Goal: Task Accomplishment & Management: Complete application form

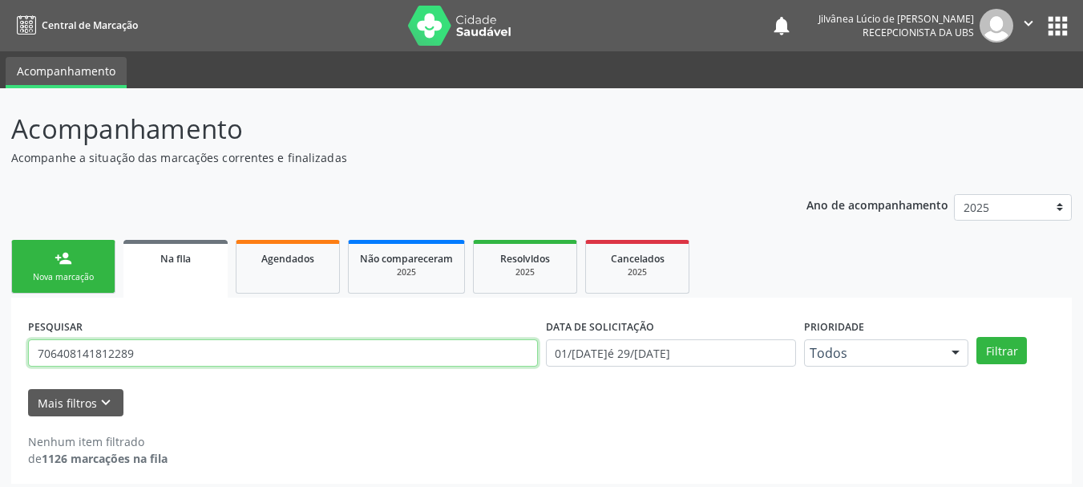
scroll to position [8, 0]
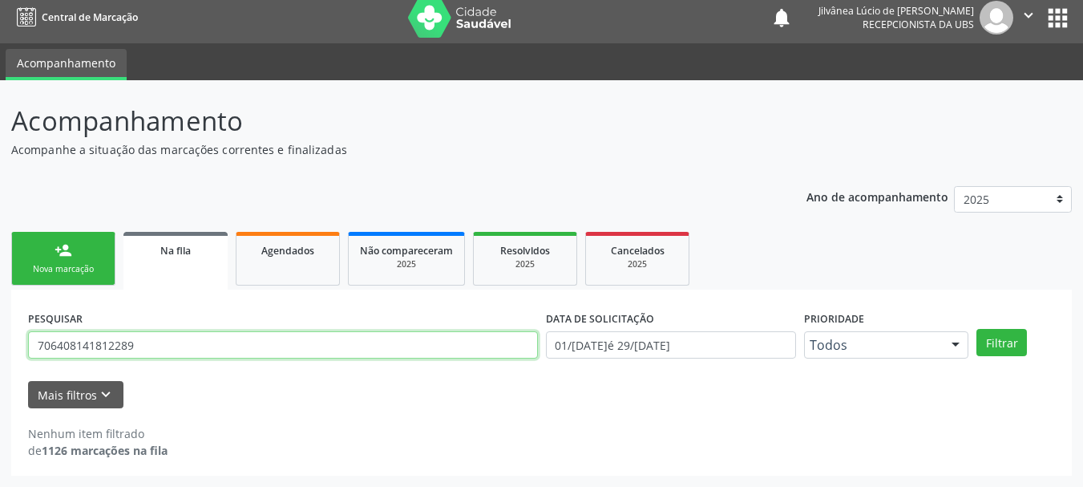
drag, startPoint x: 0, startPoint y: 0, endPoint x: 0, endPoint y: 374, distance: 373.5
click at [0, 374] on div "Acompanhamento Acompanhe a situação das marcações correntes e finalizadas Relat…" at bounding box center [541, 283] width 1083 height 406
type input "[PERSON_NAME]"
click at [976, 329] on button "Filtrar" at bounding box center [1001, 342] width 50 height 27
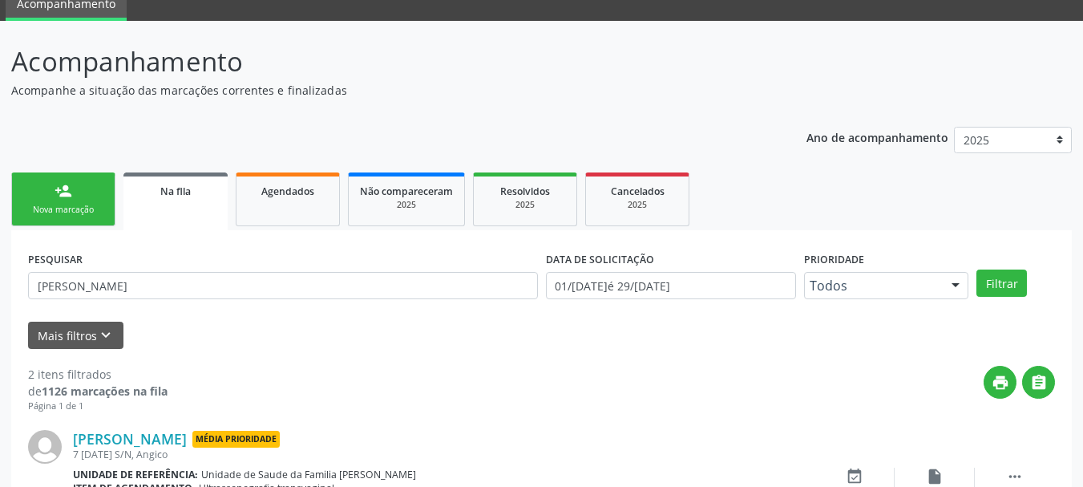
scroll to position [0, 0]
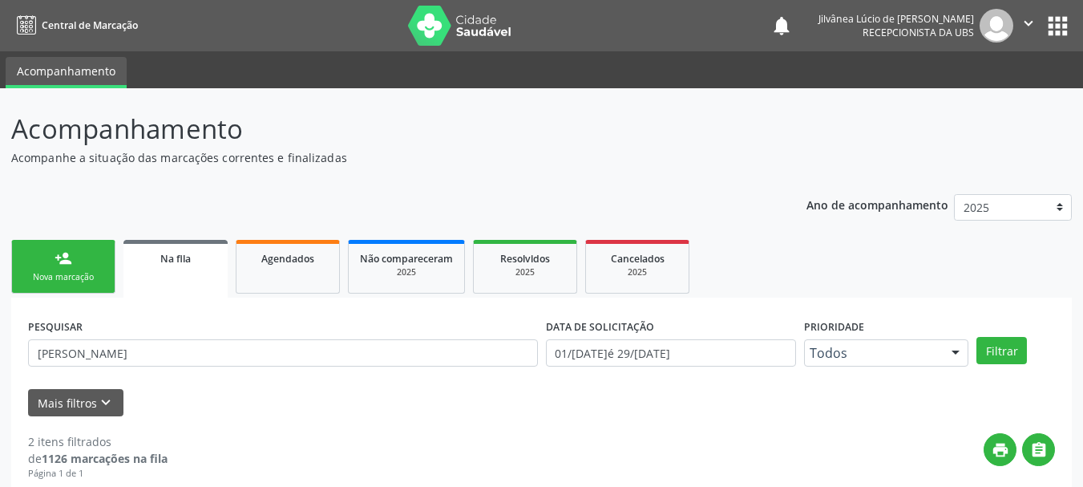
click at [55, 273] on div "Nova marcação" at bounding box center [63, 277] width 80 height 12
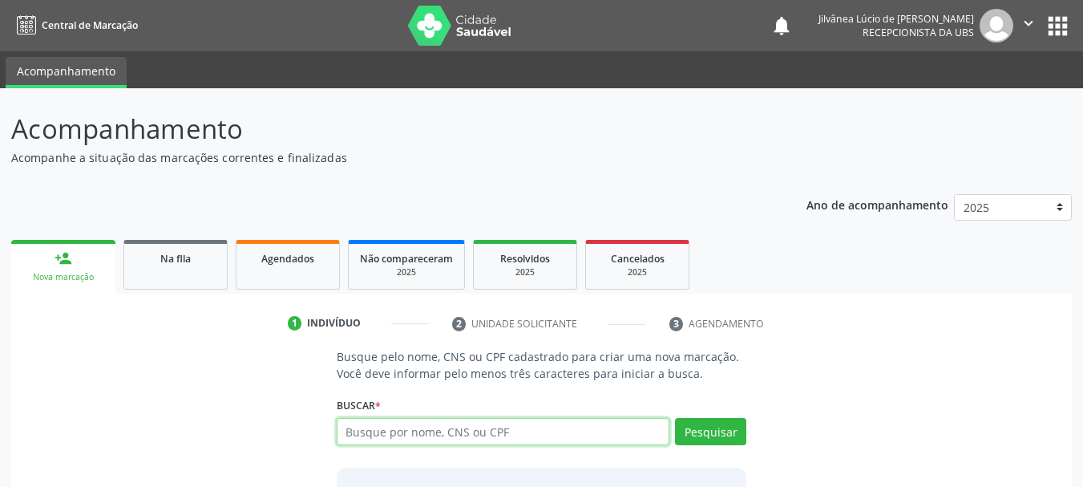
click at [408, 430] on input "text" at bounding box center [503, 431] width 333 height 27
type input "[PERSON_NAME]"
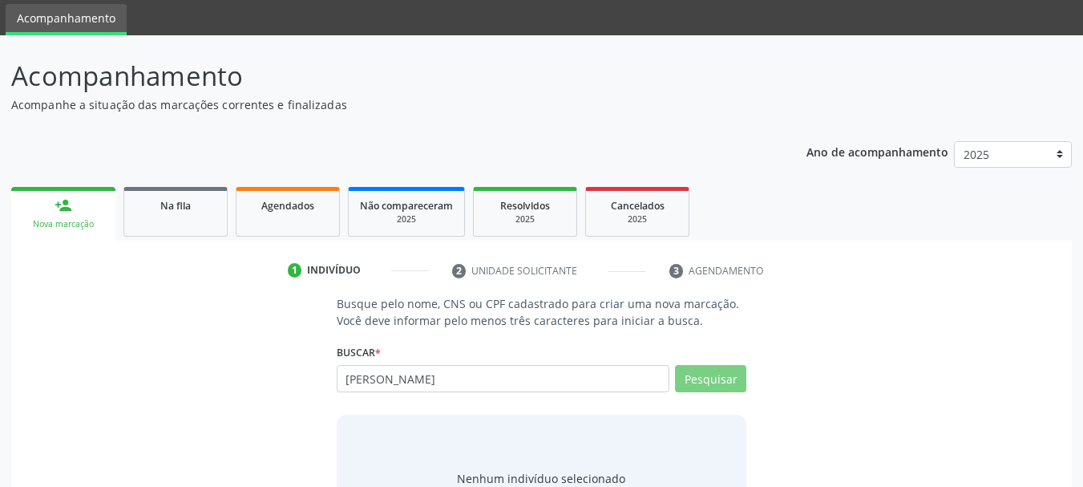
scroll to position [80, 0]
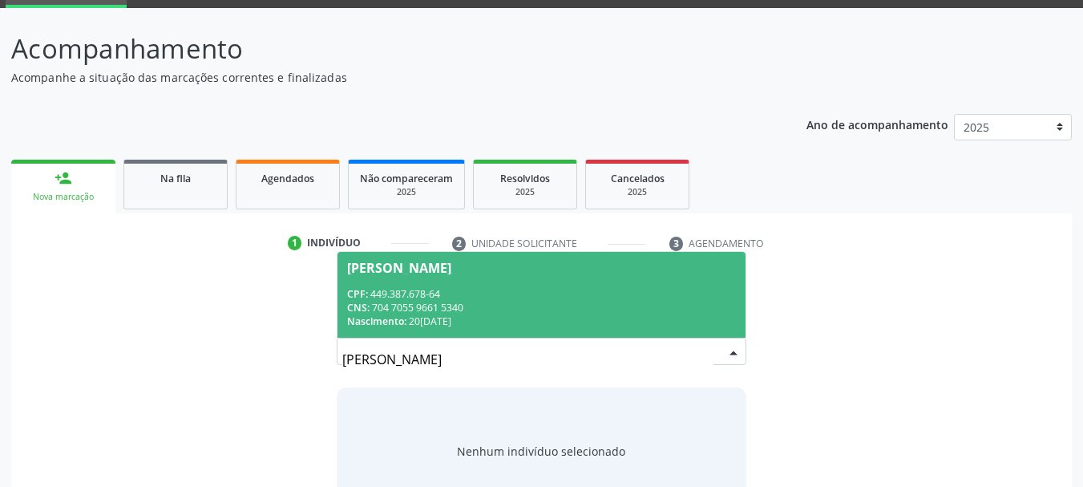
click at [489, 289] on div "CPF: 449.387.678-64" at bounding box center [542, 294] width 390 height 14
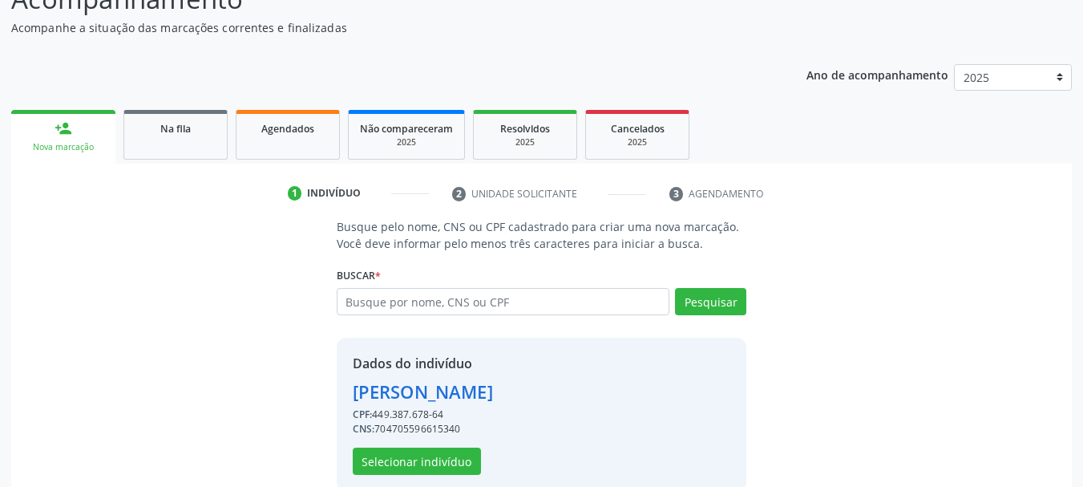
scroll to position [156, 0]
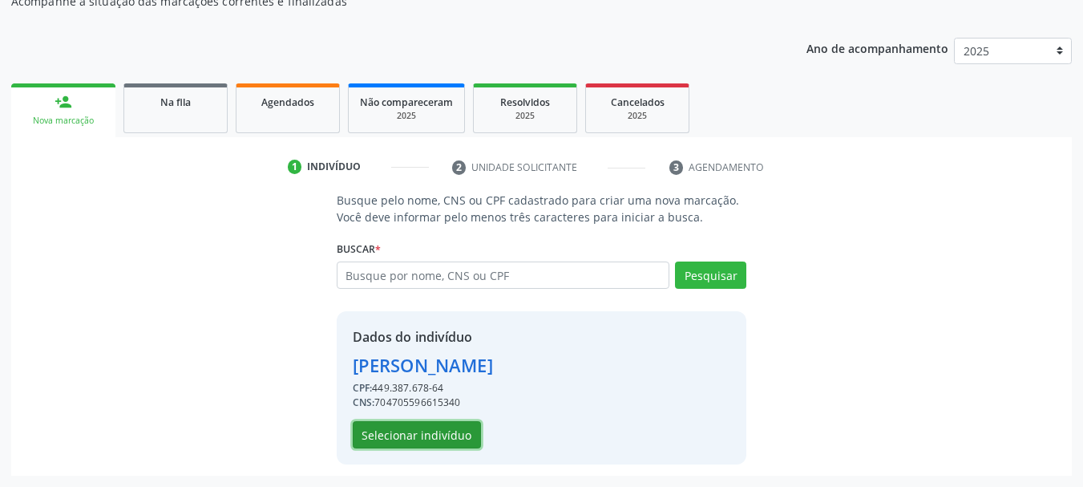
click at [446, 430] on button "Selecionar indivíduo" at bounding box center [417, 434] width 128 height 27
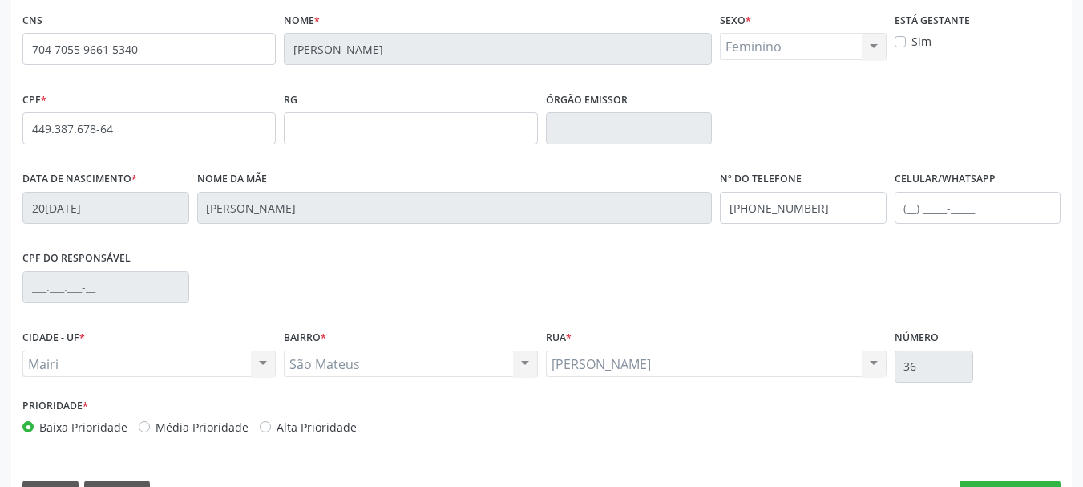
scroll to position [382, 0]
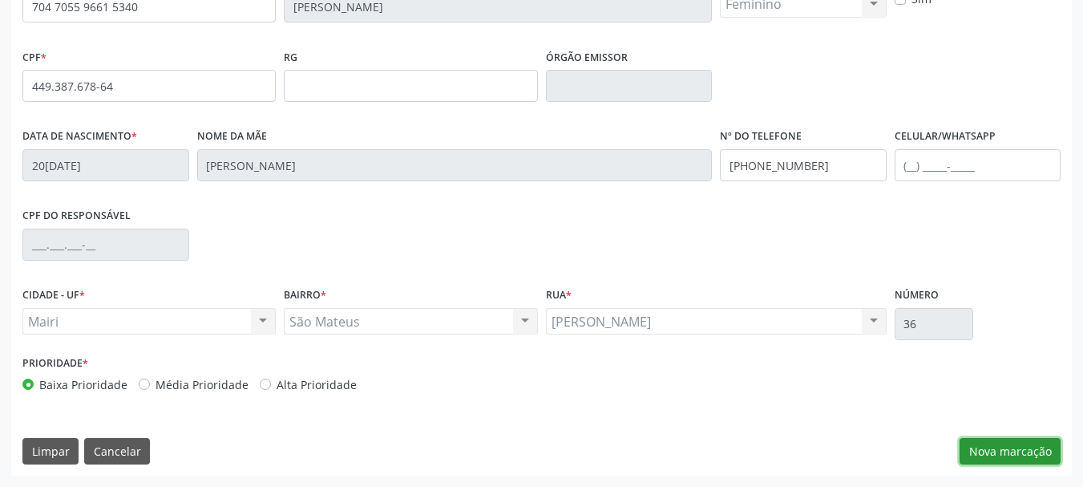
click at [1028, 457] on button "Nova marcação" at bounding box center [1009, 451] width 101 height 27
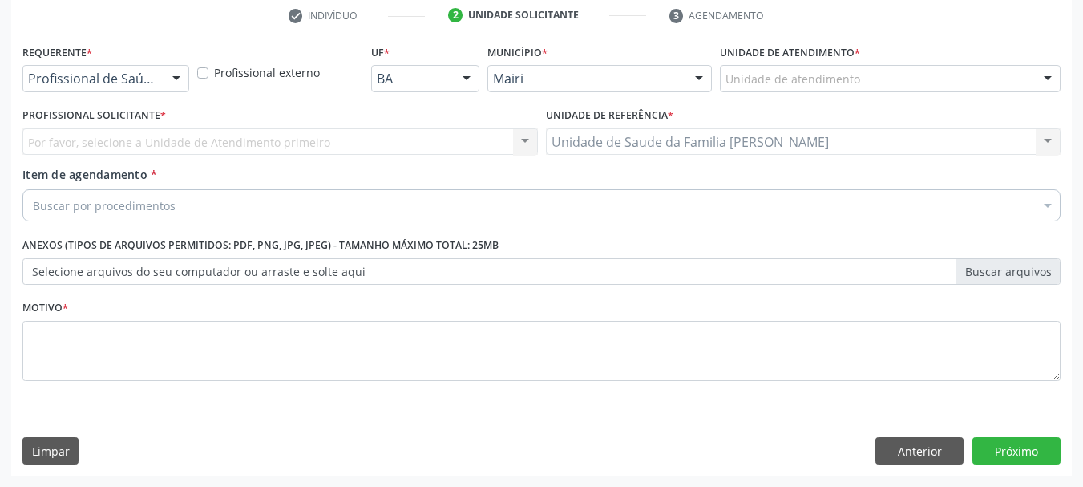
scroll to position [308, 0]
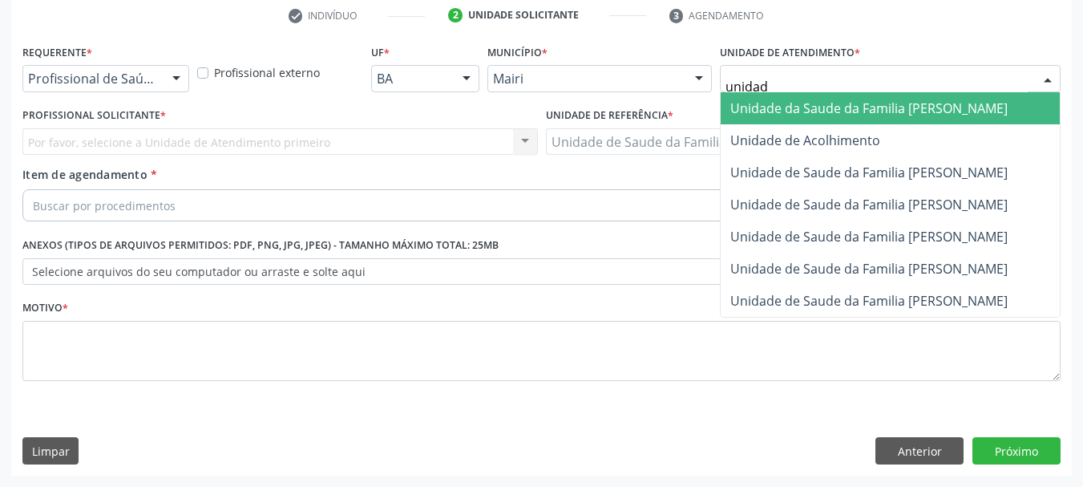
type input "unidade"
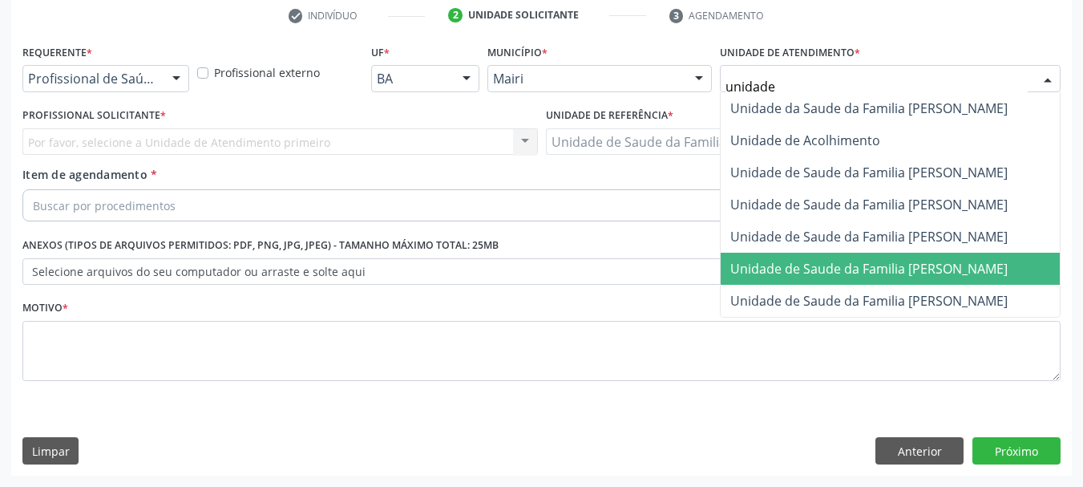
click at [976, 253] on span "Unidade de Saude da Familia [PERSON_NAME]" at bounding box center [890, 268] width 339 height 32
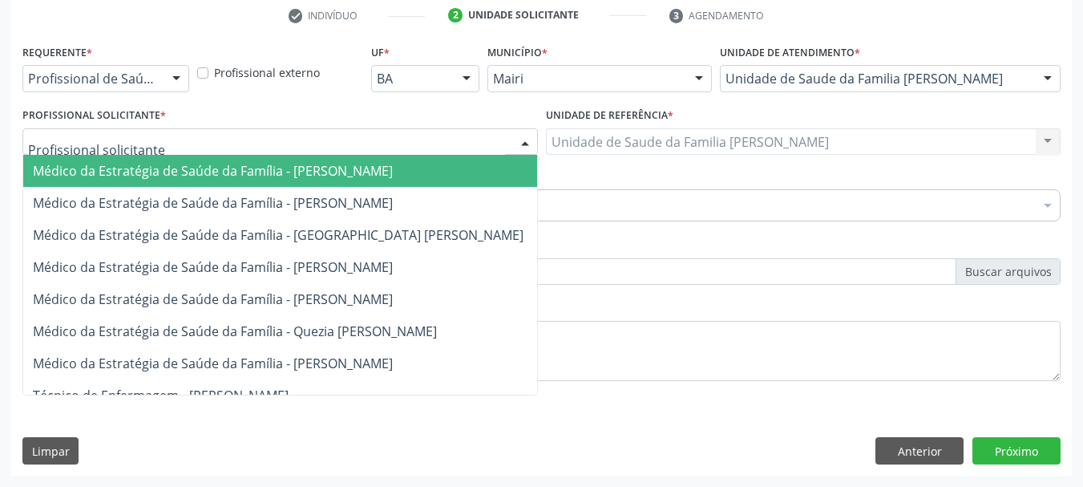
type input "m"
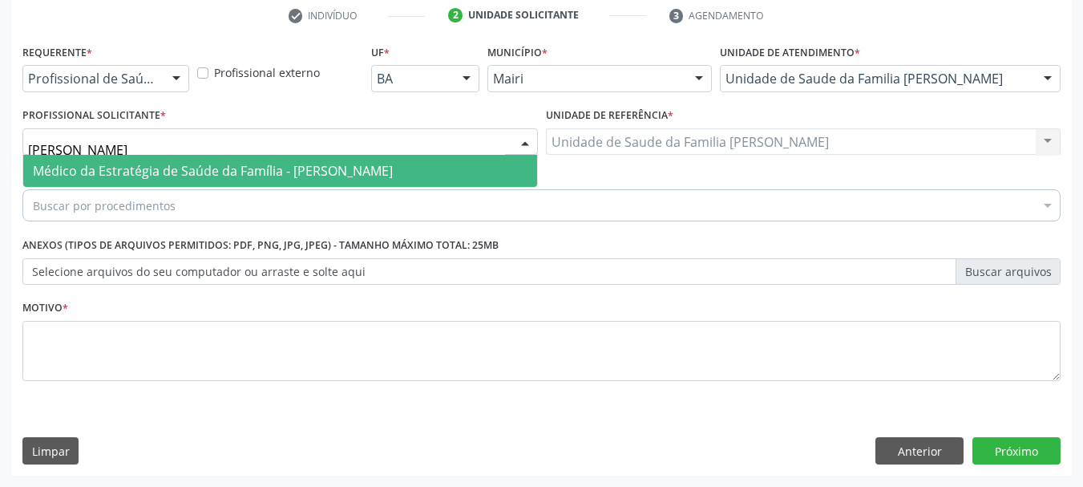
type input "[PERSON_NAME]"
click at [164, 180] on span "Médico da Estratégia de Saúde da Família - [PERSON_NAME]" at bounding box center [280, 171] width 514 height 32
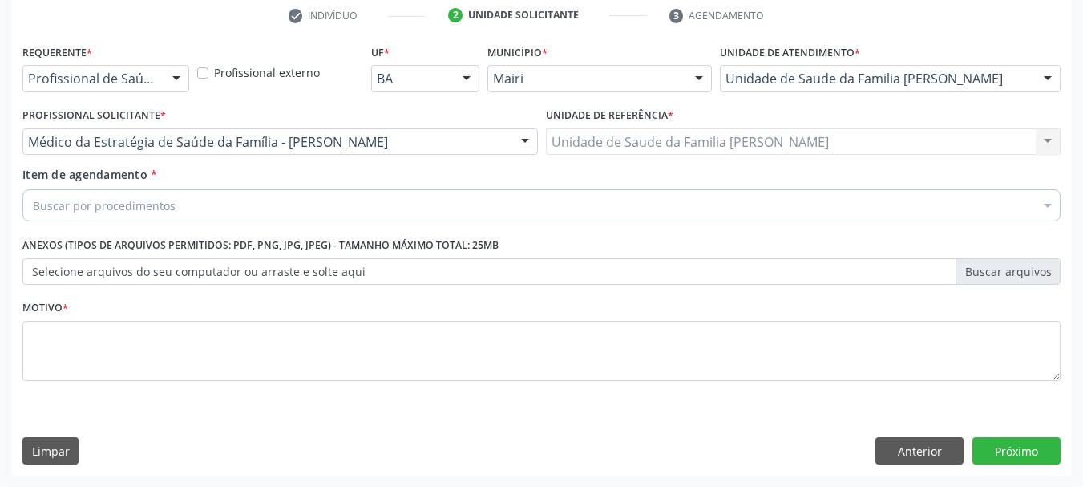
click at [212, 197] on div "Buscar por procedimentos" at bounding box center [541, 205] width 1038 height 32
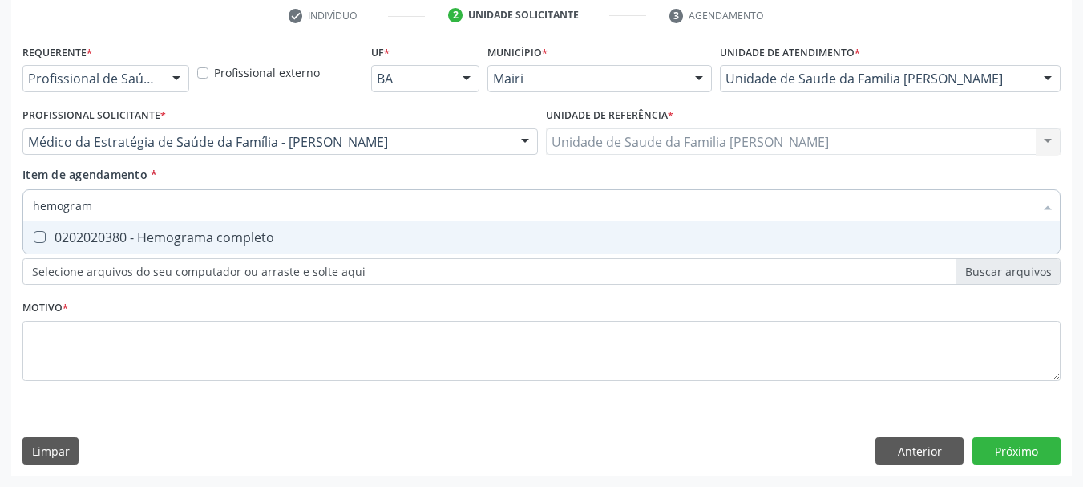
type input "hemograma"
click at [233, 231] on div "0202020380 - Hemograma completo" at bounding box center [541, 237] width 1017 height 13
checkbox completo "true"
drag, startPoint x: 131, startPoint y: 207, endPoint x: 0, endPoint y: 205, distance: 131.5
click at [0, 205] on div "Acompanhamento Acompanhe a situação das marcações correntes e finalizadas Relat…" at bounding box center [541, 133] width 1083 height 706
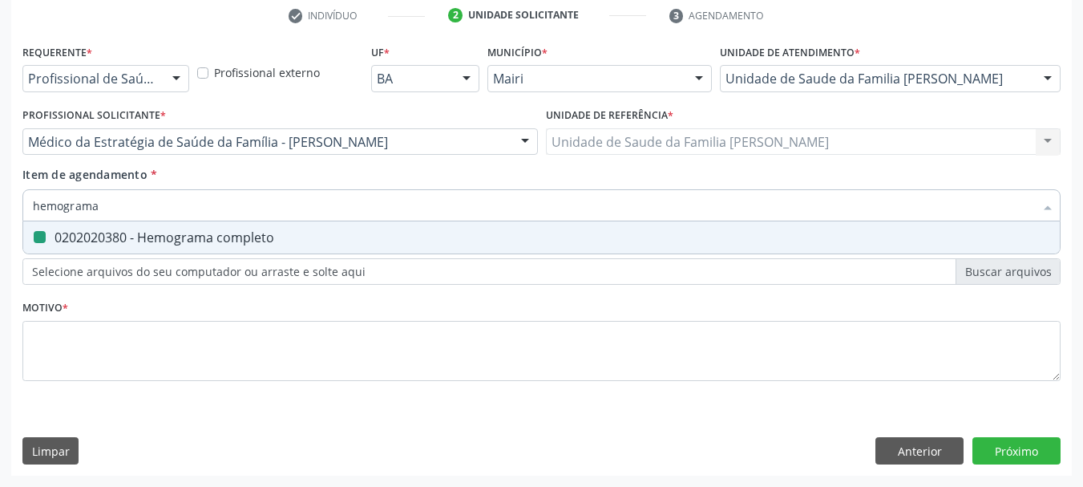
type input "f"
checkbox completo "false"
type input "ferritina"
click at [59, 231] on div "0202010384 - Dosagem de ferritina" at bounding box center [541, 237] width 1017 height 13
checkbox ferritina "true"
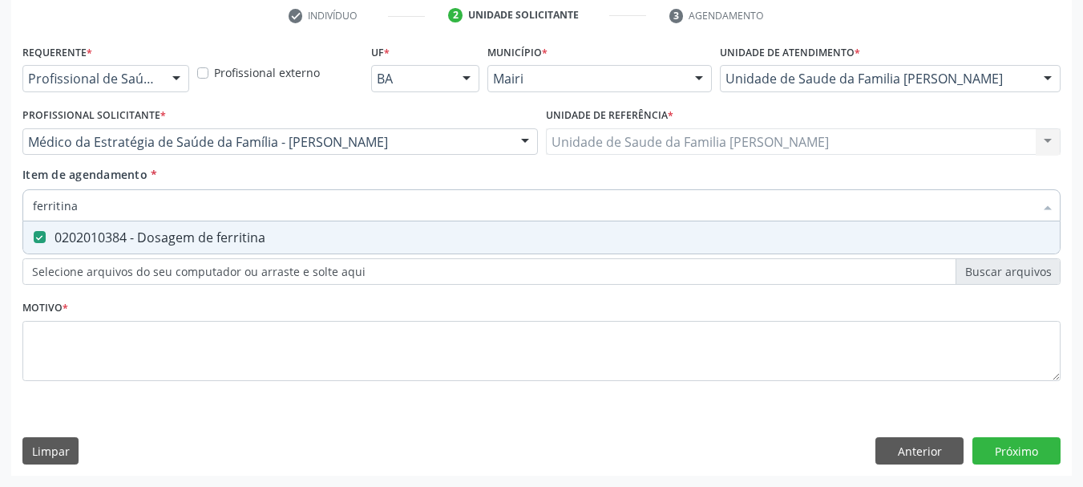
drag, startPoint x: 14, startPoint y: 209, endPoint x: 0, endPoint y: 210, distance: 14.5
click at [0, 210] on div "Acompanhamento Acompanhe a situação das marcações correntes e finalizadas Relat…" at bounding box center [541, 133] width 1083 height 706
type input "fe"
checkbox ferritina "false"
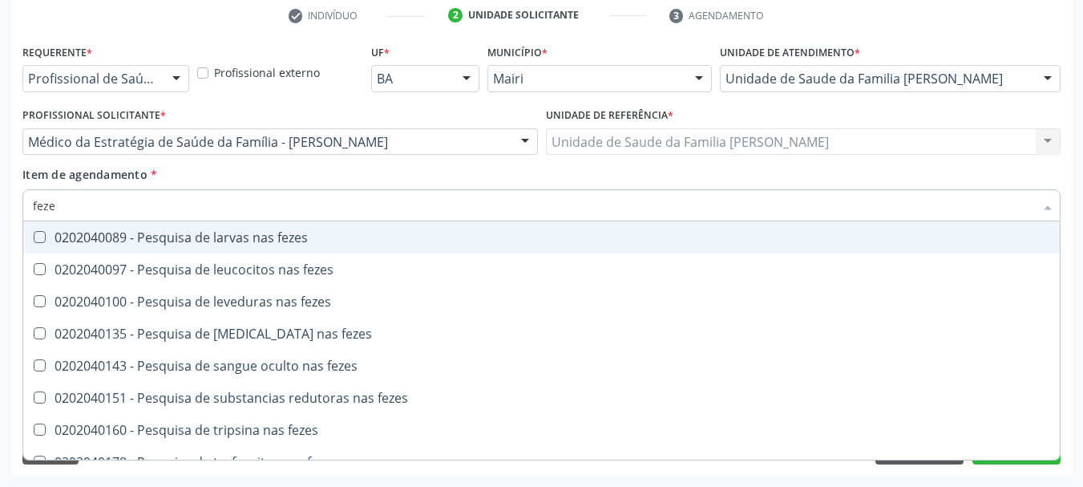
type input "fezes"
click at [83, 243] on div "0202040089 - Pesquisa de larvas nas fezes" at bounding box center [541, 237] width 1017 height 13
checkbox fezes "true"
drag, startPoint x: 44, startPoint y: 212, endPoint x: 0, endPoint y: 215, distance: 44.2
click at [0, 215] on div "Acompanhamento Acompanhe a situação das marcações correntes e finalizadas Relat…" at bounding box center [541, 133] width 1083 height 706
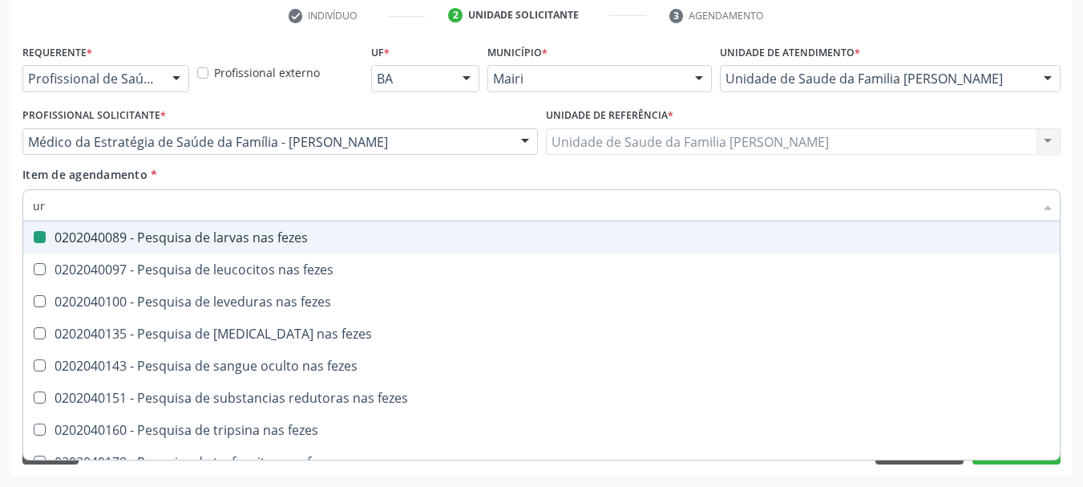
type input "uri"
checkbox fezes "false"
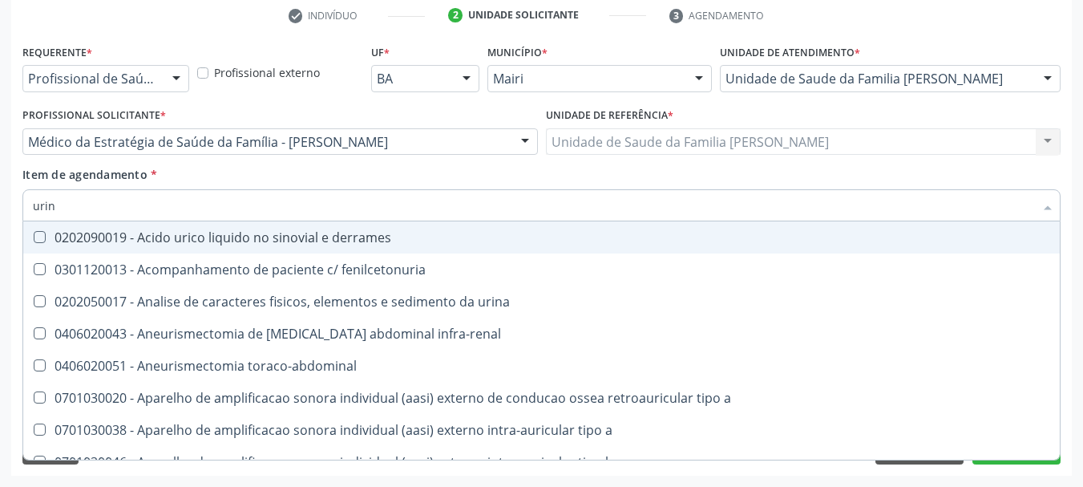
type input "urina"
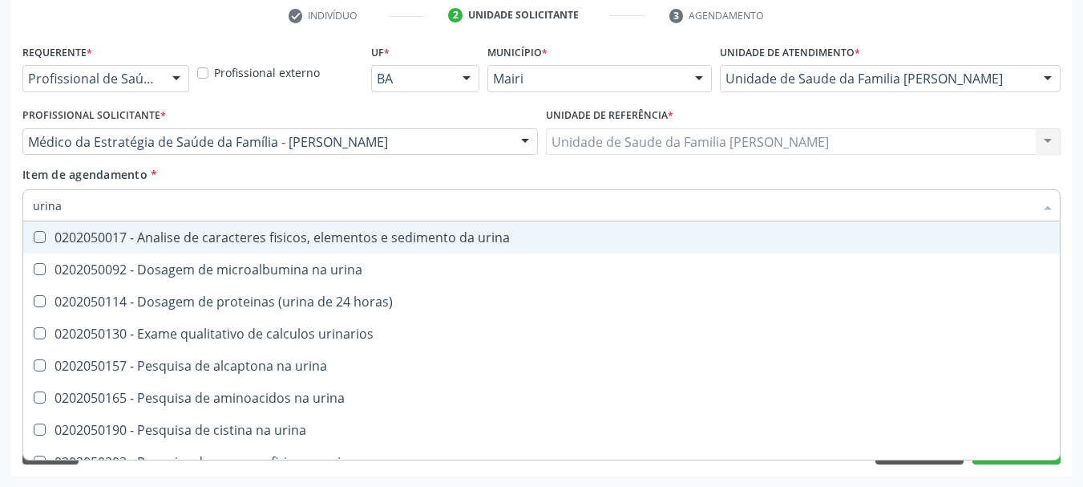
click at [71, 238] on div "0202050017 - Analise de caracteres fisicos, elementos e sedimento da urina" at bounding box center [541, 237] width 1017 height 13
checkbox urina "true"
click at [16, 227] on div "Requerente * Profissional de Saúde Profissional de Saúde Paciente Nenhum result…" at bounding box center [541, 257] width 1060 height 435
checkbox urina "true"
checkbox horas\) "true"
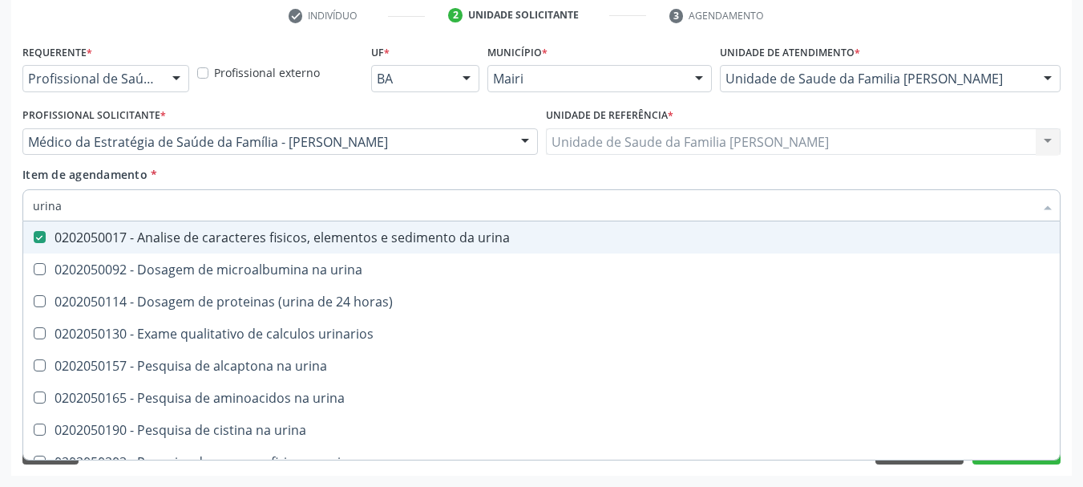
checkbox urinarios "true"
checkbox urina "true"
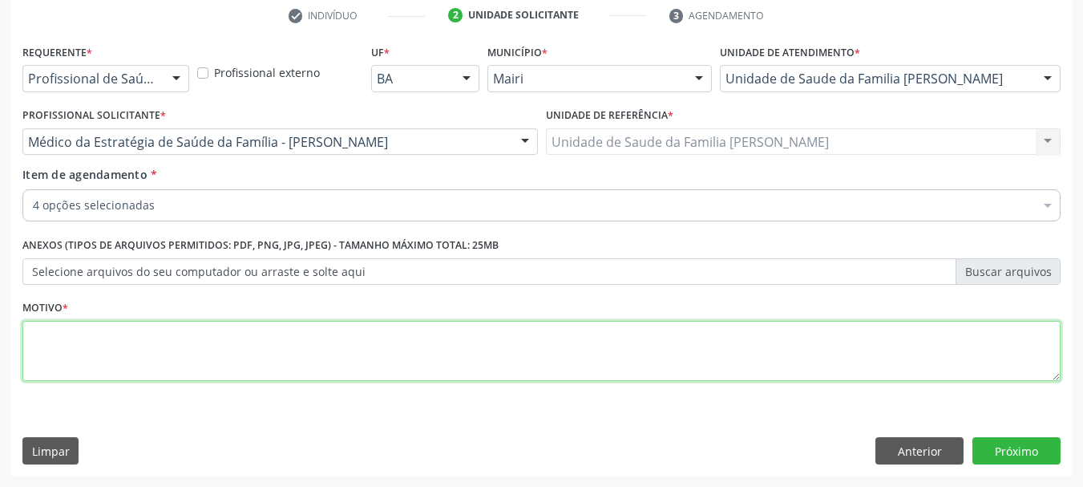
click at [145, 352] on textarea at bounding box center [541, 351] width 1038 height 61
type textarea "Avaliação - [MEDICAL_DATA]"
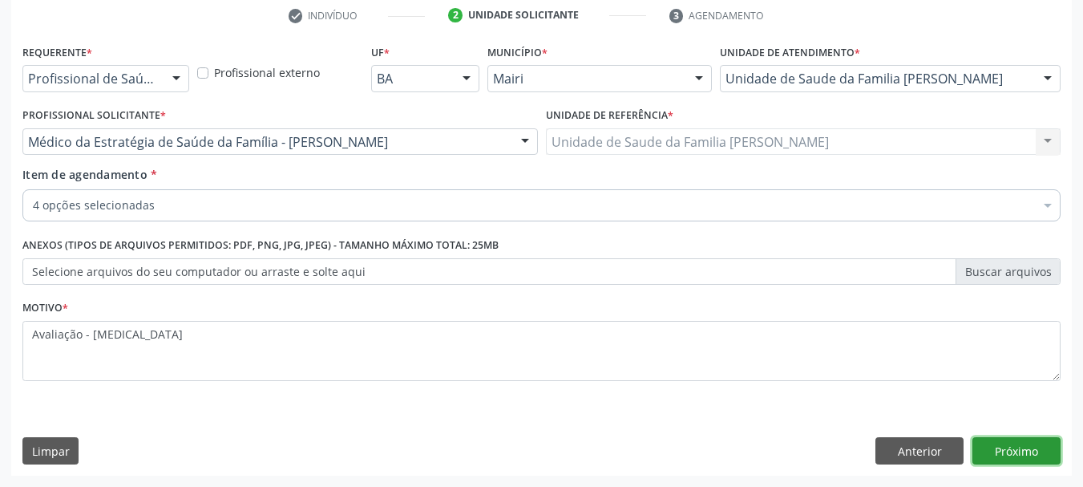
click at [1019, 450] on button "Próximo" at bounding box center [1016, 450] width 88 height 27
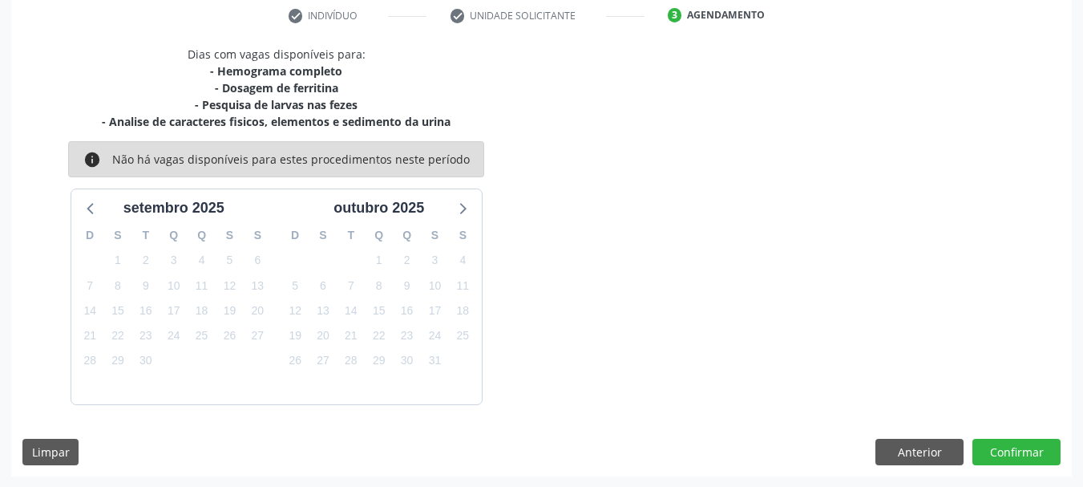
scroll to position [309, 0]
click at [1015, 447] on button "Confirmar" at bounding box center [1016, 451] width 88 height 27
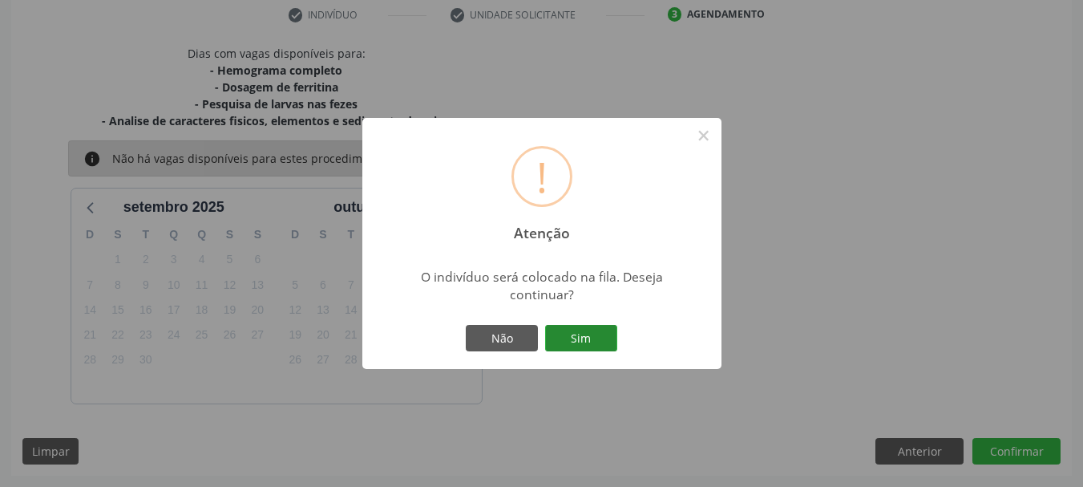
click at [594, 325] on button "Sim" at bounding box center [581, 338] width 72 height 27
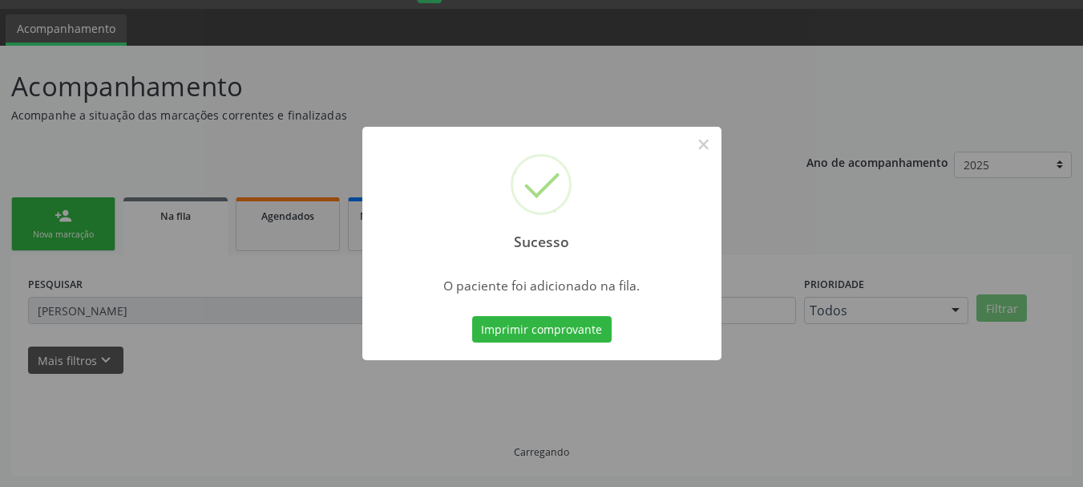
scroll to position [42, 0]
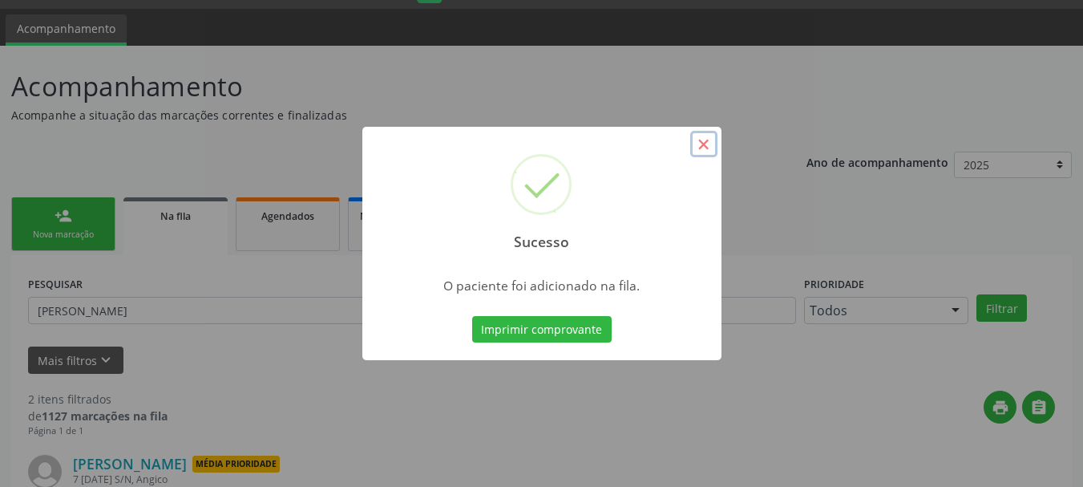
click at [701, 142] on button "×" at bounding box center [703, 144] width 27 height 27
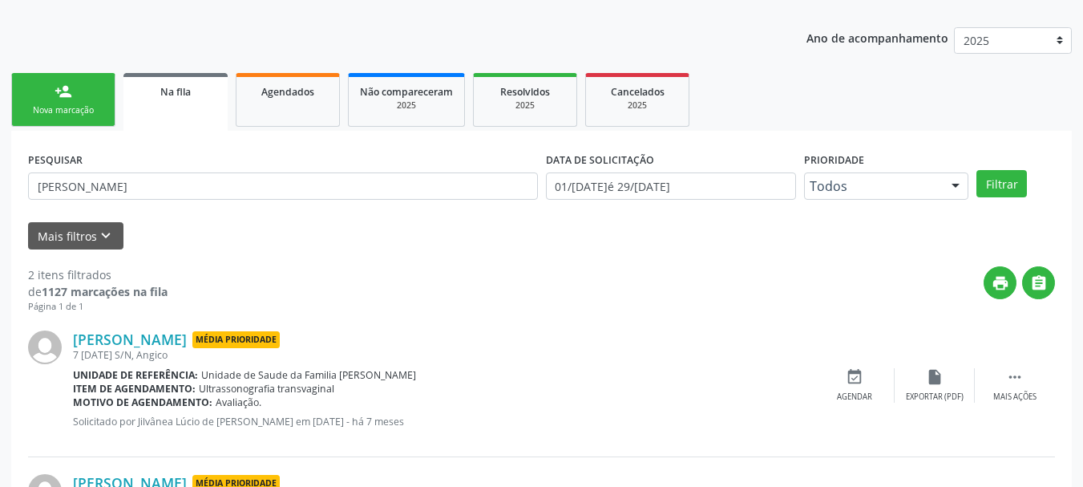
scroll to position [0, 0]
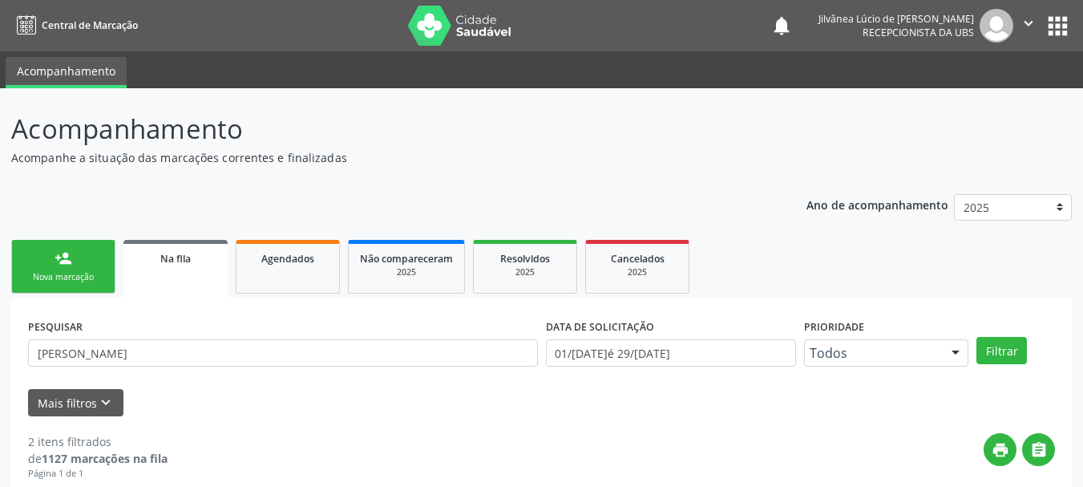
click at [578, 151] on p "Acompanhe a situação das marcações correntes e finalizadas" at bounding box center [382, 157] width 742 height 17
click at [572, 155] on p "Acompanhe a situação das marcações correntes e finalizadas" at bounding box center [382, 157] width 742 height 17
click at [90, 258] on link "person_add Nova marcação" at bounding box center [63, 267] width 104 height 54
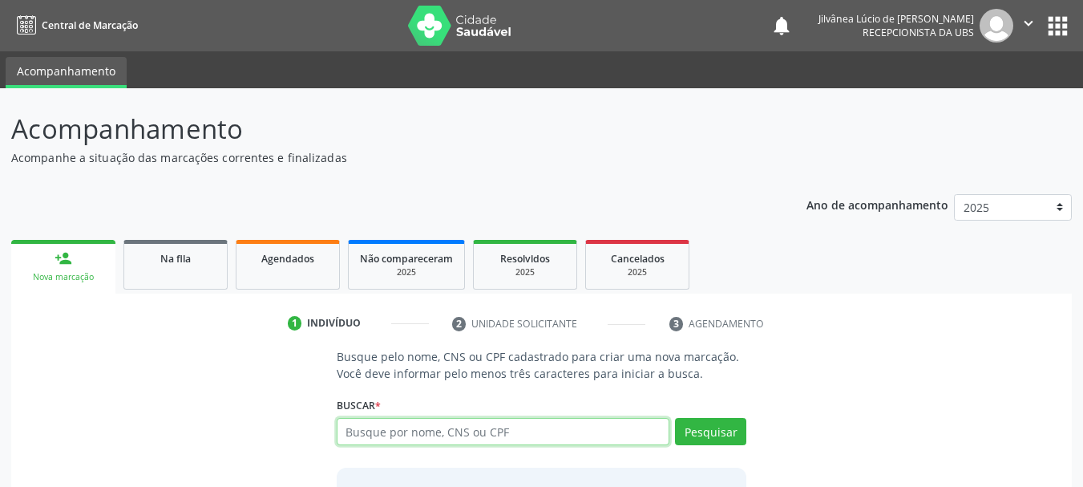
click at [454, 433] on input "text" at bounding box center [503, 431] width 333 height 27
type input "[PERSON_NAME]"
click at [421, 428] on input "[PERSON_NAME]" at bounding box center [503, 431] width 333 height 27
type input "[PERSON_NAME]"
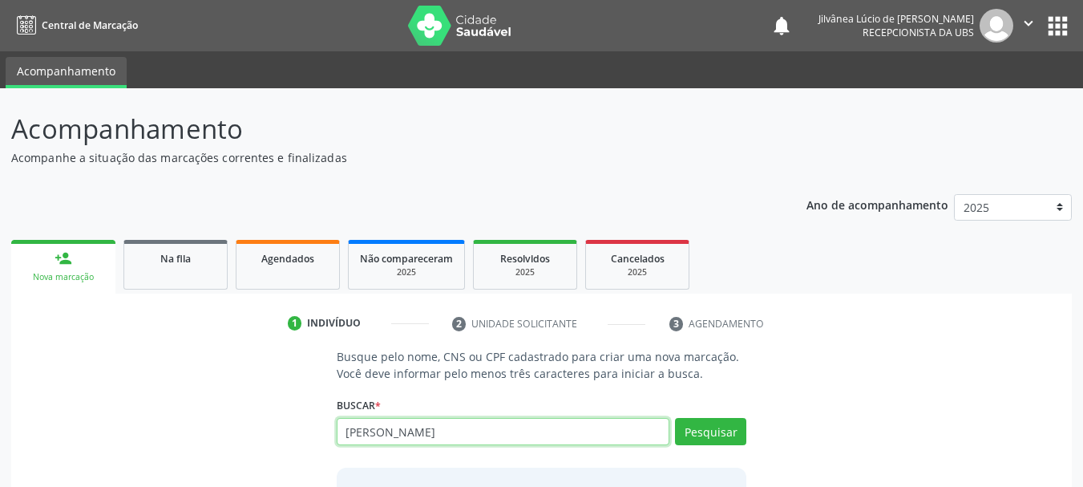
type input "[PERSON_NAME]"
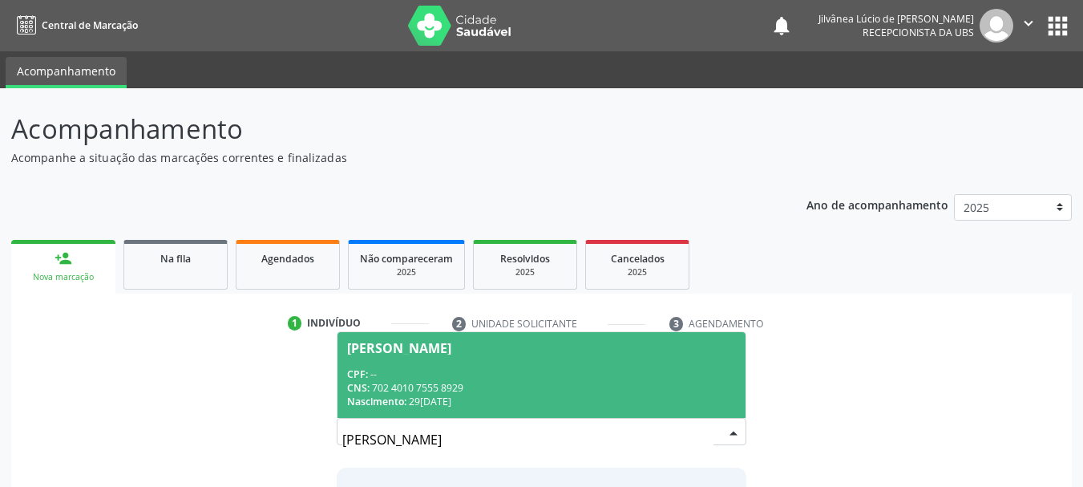
click at [407, 410] on span "[PERSON_NAME] CPF: -- CNS: 702 4010 7555 8929 Nascimento: 29[DATE]" at bounding box center [541, 375] width 409 height 86
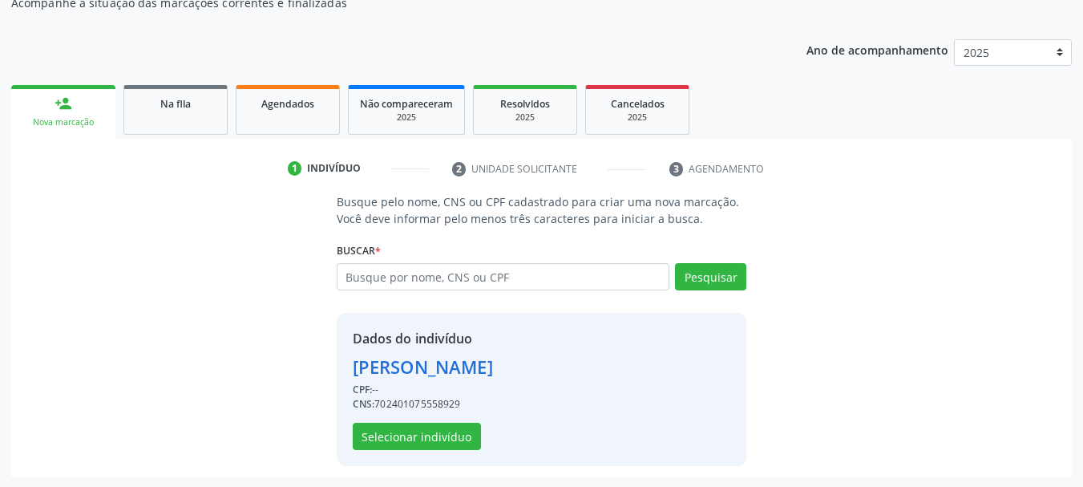
scroll to position [156, 0]
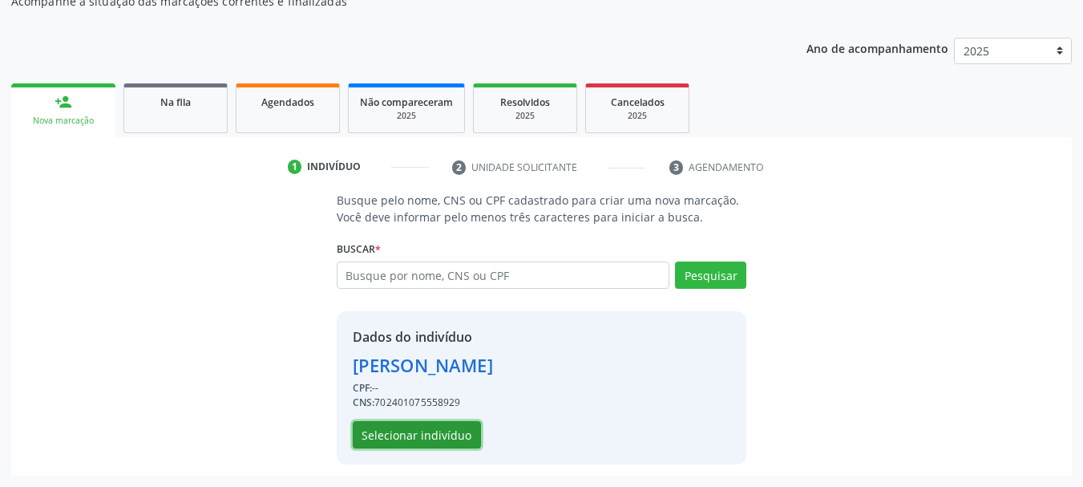
click at [430, 430] on button "Selecionar indivíduo" at bounding box center [417, 434] width 128 height 27
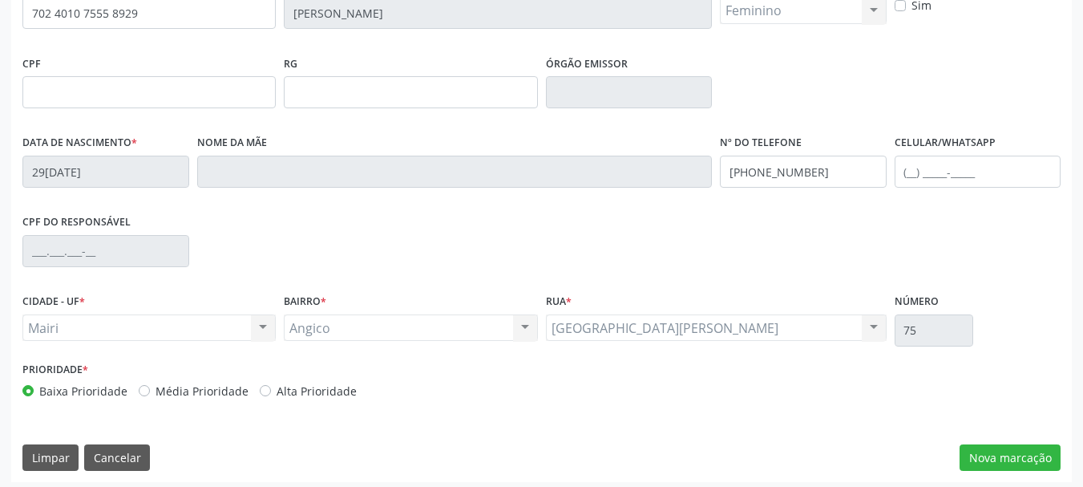
scroll to position [382, 0]
